Goal: Information Seeking & Learning: Learn about a topic

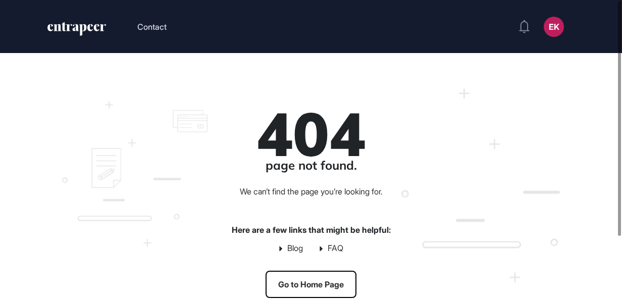
click at [319, 274] on link "Go to Home Page" at bounding box center [311, 284] width 91 height 27
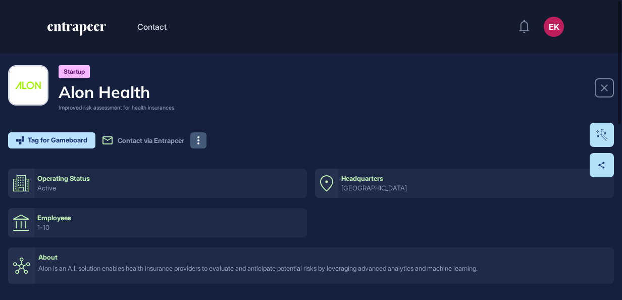
click at [199, 140] on icon at bounding box center [198, 140] width 2 height 8
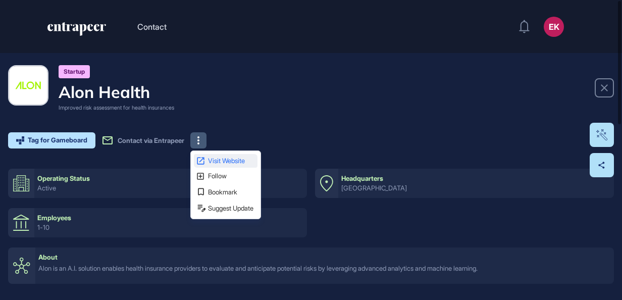
click at [201, 166] on link "Visit Website" at bounding box center [226, 161] width 64 height 14
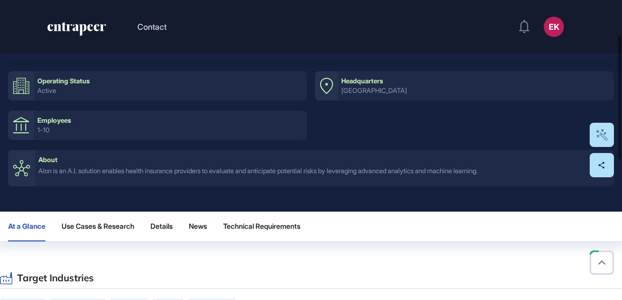
scroll to position [101, 0]
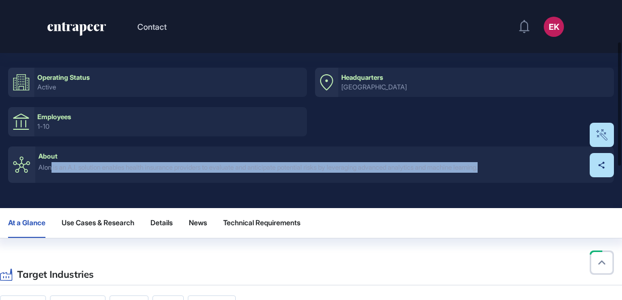
drag, startPoint x: 52, startPoint y: 170, endPoint x: 525, endPoint y: 161, distance: 473.8
click at [525, 161] on div "About Alon is an A.I. solution enables health insurance providers to evaluate a…" at bounding box center [324, 164] width 579 height 36
drag, startPoint x: 525, startPoint y: 161, endPoint x: 444, endPoint y: 173, distance: 81.7
click at [444, 173] on div "About Alon is an A.I. solution enables health insurance providers to evaluate a…" at bounding box center [324, 164] width 579 height 36
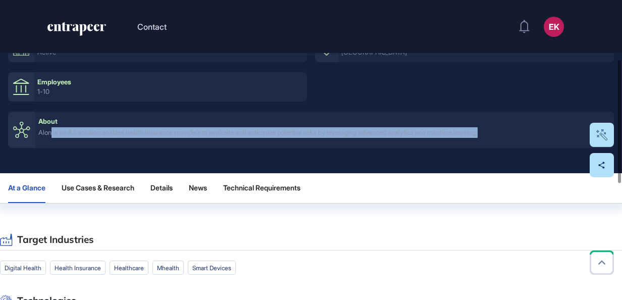
scroll to position [152, 0]
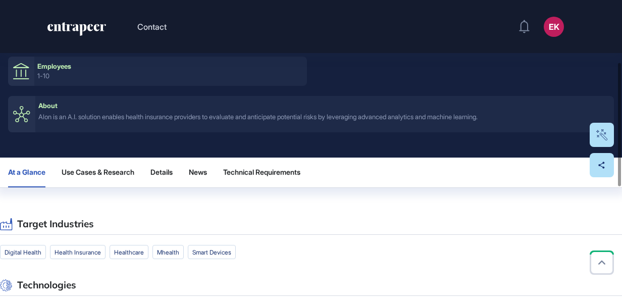
click at [75, 175] on span "Use Cases & Research" at bounding box center [98, 172] width 73 height 8
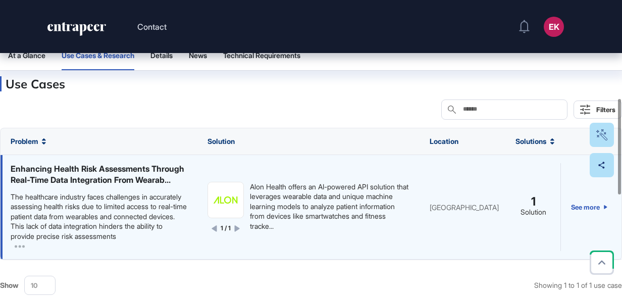
scroll to position [309, 0]
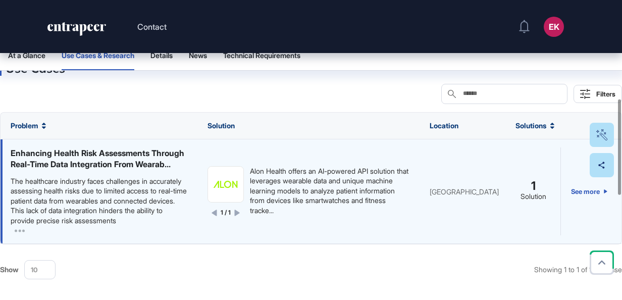
click at [47, 207] on div "The healthcare industry faces challenges in accurately assessing health risks d…" at bounding box center [99, 200] width 177 height 49
click at [17, 226] on div "The healthcare industry faces challenges in accurately assessing health risks d…" at bounding box center [99, 200] width 177 height 49
click at [12, 236] on div "The healthcare industry faces challenges in accurately assessing health risks d…" at bounding box center [99, 206] width 177 height 60
click at [15, 232] on icon at bounding box center [20, 230] width 10 height 3
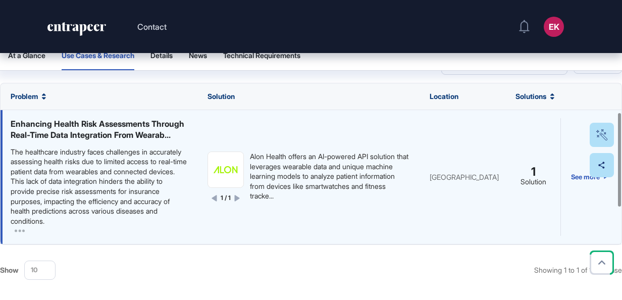
scroll to position [360, 0]
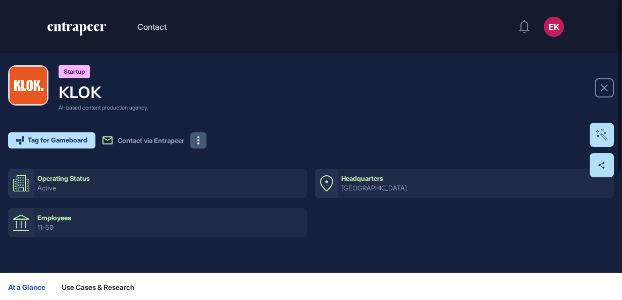
click at [195, 139] on div "Tag for Gameboard Build Partner Invest Acquire Contact via Entrapeer" at bounding box center [291, 140] width 566 height 16
click at [201, 137] on button at bounding box center [198, 140] width 16 height 16
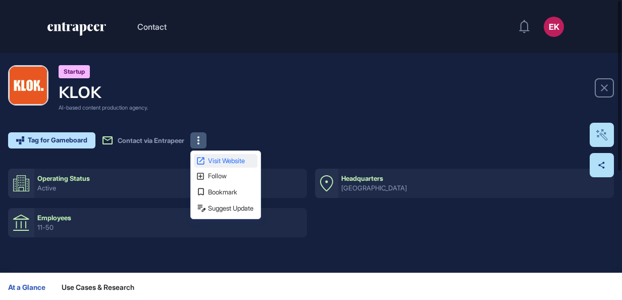
click at [214, 154] on link "Visit Website" at bounding box center [226, 161] width 64 height 14
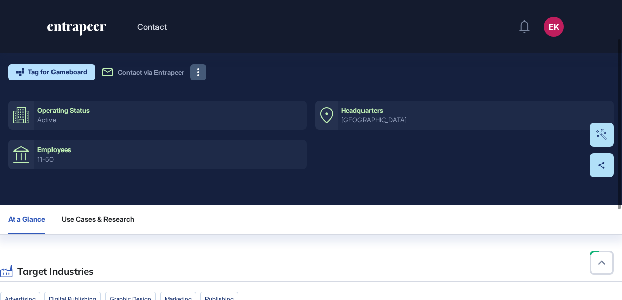
scroll to position [68, 0]
